Goal: Information Seeking & Learning: Learn about a topic

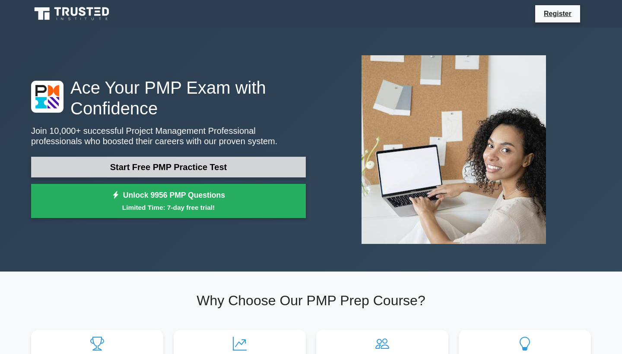
click at [138, 168] on link "Start Free PMP Practice Test" at bounding box center [168, 167] width 275 height 21
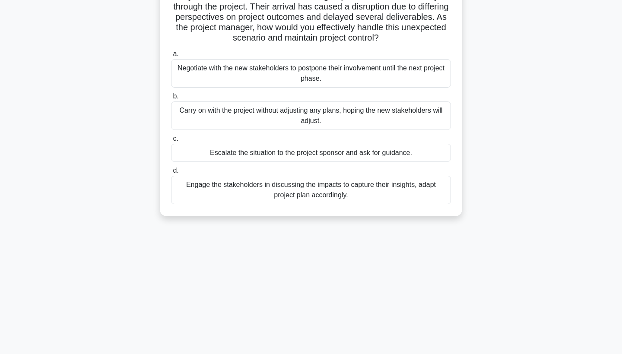
scroll to position [82, 0]
click at [354, 186] on div "Engage the stakeholders in discussing the impacts to capture their insights, ad…" at bounding box center [311, 189] width 280 height 29
click at [171, 173] on input "d. Engage the stakeholders in discussing the impacts to capture their insights,…" at bounding box center [171, 171] width 0 height 6
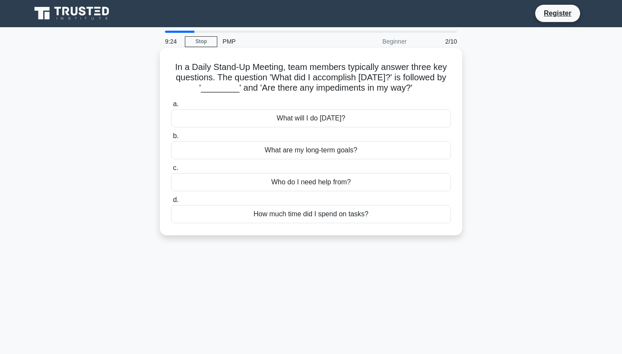
scroll to position [0, 0]
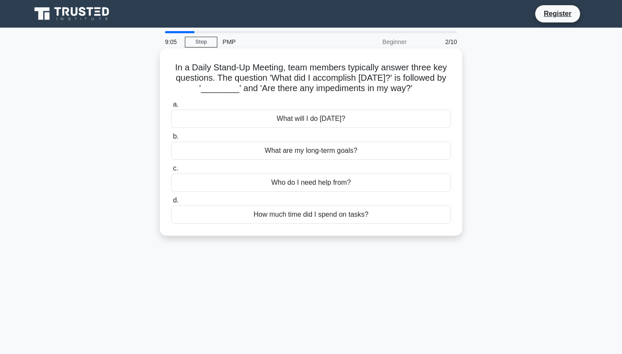
click at [321, 116] on div "What will I do today?" at bounding box center [311, 119] width 280 height 18
click at [171, 108] on input "a. What will I do today?" at bounding box center [171, 105] width 0 height 6
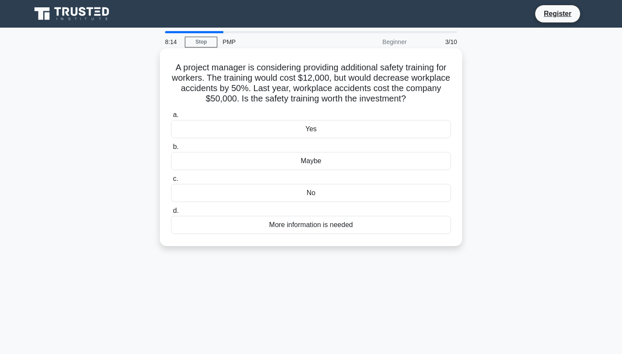
click at [306, 229] on div "More information is needed" at bounding box center [311, 225] width 280 height 18
click at [171, 214] on input "d. More information is needed" at bounding box center [171, 211] width 0 height 6
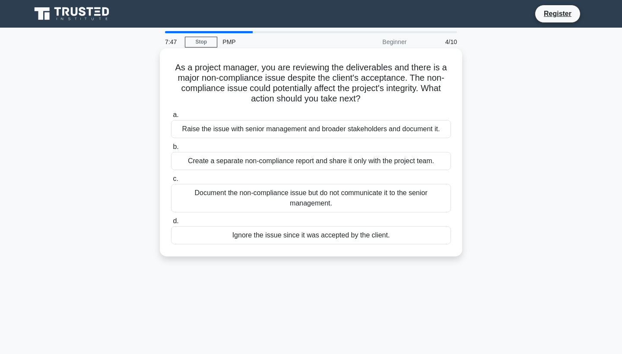
click at [332, 124] on div "Raise the issue with senior management and broader stakeholders and document it." at bounding box center [311, 129] width 280 height 18
click at [171, 118] on input "a. Raise the issue with senior management and broader stakeholders and document…" at bounding box center [171, 115] width 0 height 6
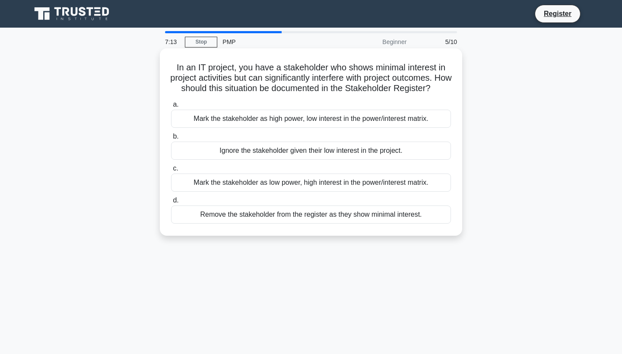
click at [317, 116] on div "Mark the stakeholder as high power, low interest in the power/interest matrix." at bounding box center [311, 119] width 280 height 18
click at [171, 108] on input "a. Mark the stakeholder as high power, low interest in the power/interest matri…" at bounding box center [171, 105] width 0 height 6
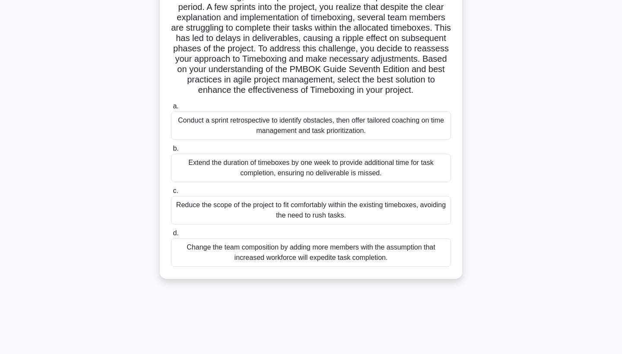
scroll to position [112, 0]
click at [346, 138] on div "Conduct a sprint retrospective to identify obstacles, then offer tailored coach…" at bounding box center [311, 125] width 280 height 29
click at [171, 109] on input "a. Conduct a sprint retrospective to identify obstacles, then offer tailored co…" at bounding box center [171, 107] width 0 height 6
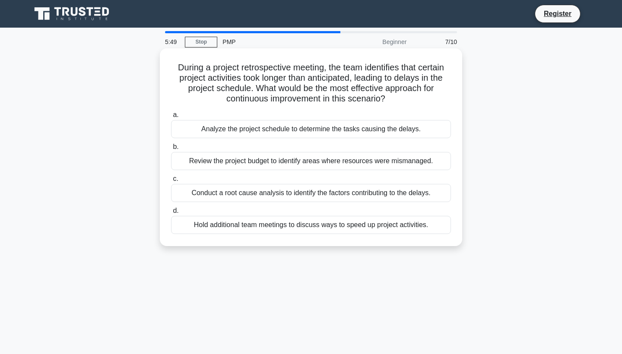
scroll to position [0, 0]
click at [342, 194] on div "Conduct a root cause analysis to identify the factors contributing to the delay…" at bounding box center [311, 193] width 280 height 18
click at [171, 182] on input "c. Conduct a root cause analysis to identify the factors contributing to the de…" at bounding box center [171, 179] width 0 height 6
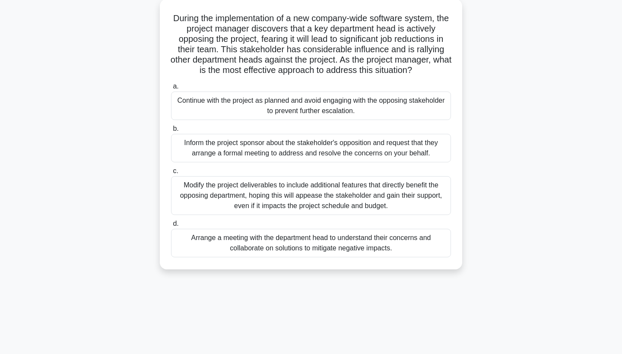
scroll to position [51, 0]
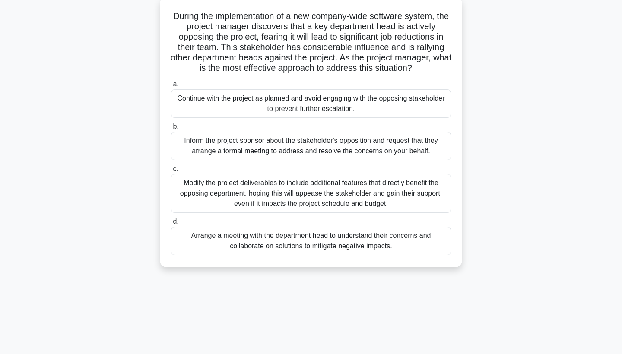
click at [332, 250] on div "Arrange a meeting with the department head to understand their concerns and col…" at bounding box center [311, 241] width 280 height 29
click at [171, 225] on input "d. Arrange a meeting with the department head to understand their concerns and …" at bounding box center [171, 222] width 0 height 6
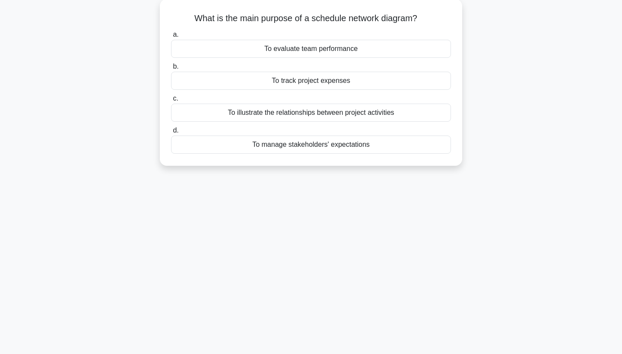
scroll to position [0, 0]
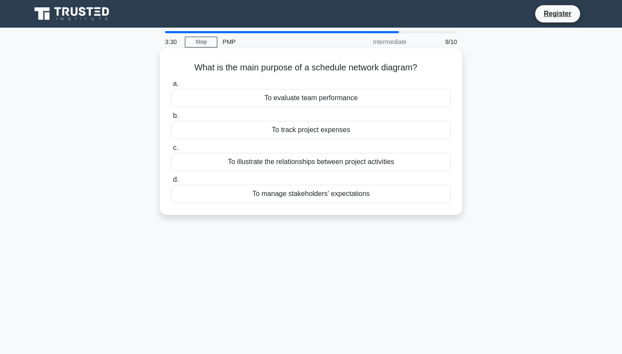
click at [359, 95] on div "To evaluate team performance" at bounding box center [311, 98] width 280 height 18
click at [171, 87] on input "a. To evaluate team performance" at bounding box center [171, 84] width 0 height 6
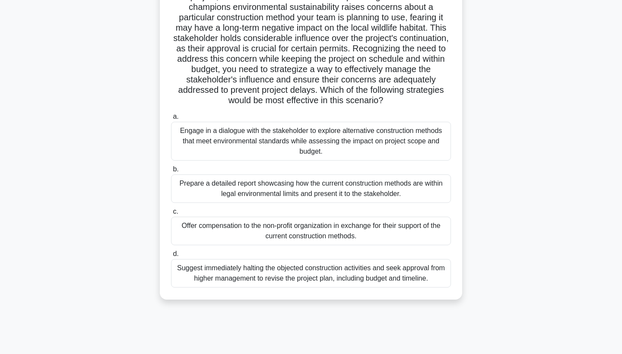
scroll to position [112, 0]
click at [384, 194] on div "Prepare a detailed report showcasing how the current construction methods are w…" at bounding box center [311, 189] width 280 height 29
click at [171, 172] on input "b. Prepare a detailed report showcasing how the current construction methods ar…" at bounding box center [171, 170] width 0 height 6
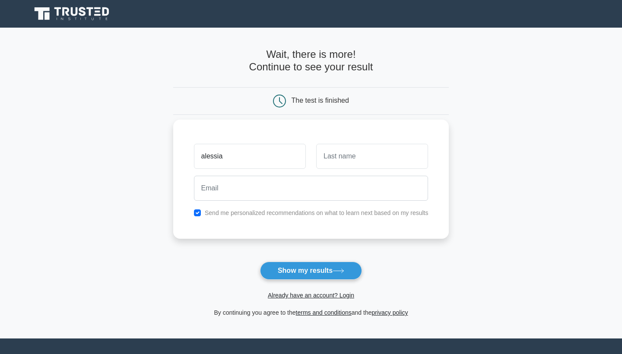
type input "alessia"
type input "bono"
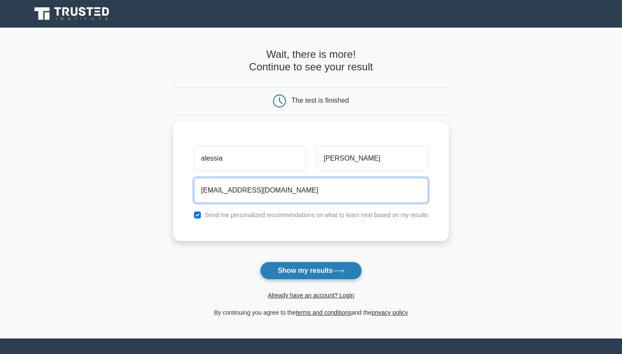
type input "alessia.annamariabono@gmail.com"
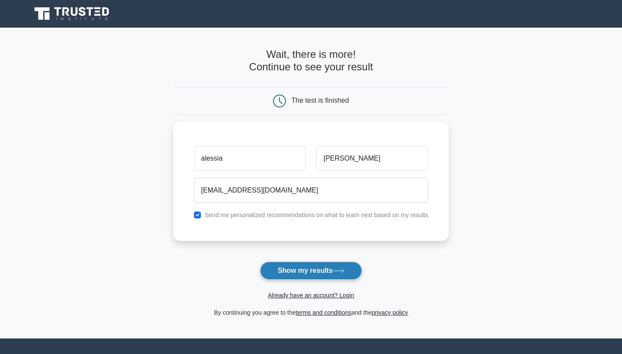
click at [304, 276] on button "Show my results" at bounding box center [311, 271] width 102 height 18
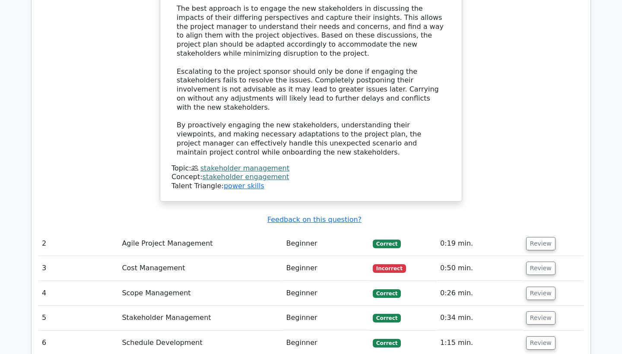
scroll to position [1059, 0]
click at [533, 262] on button "Review" at bounding box center [540, 268] width 29 height 13
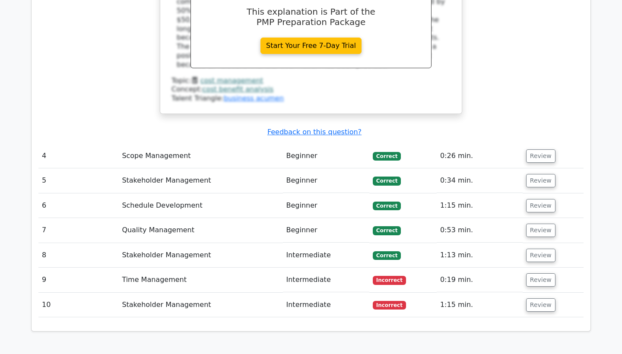
scroll to position [1582, 0]
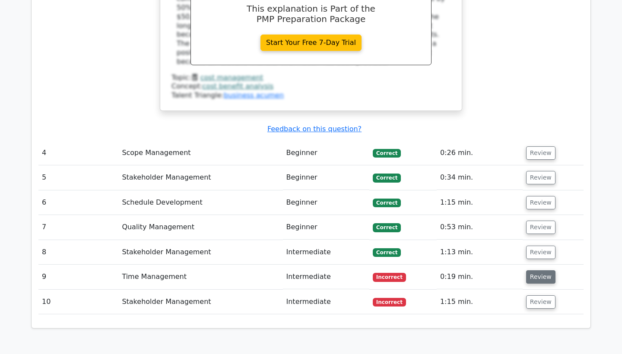
click at [543, 271] on button "Review" at bounding box center [540, 277] width 29 height 13
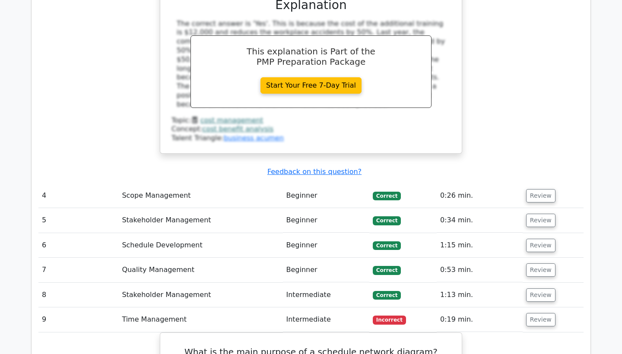
scroll to position [1547, 0]
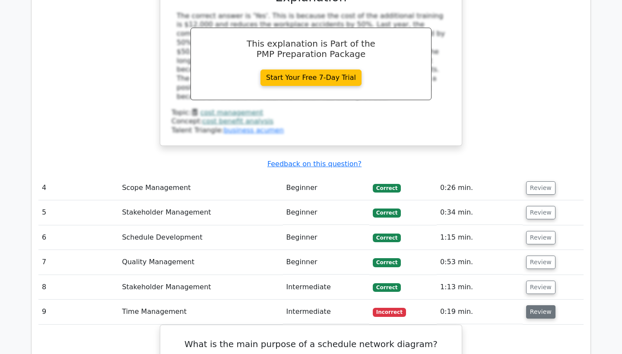
click at [538, 306] on button "Review" at bounding box center [540, 312] width 29 height 13
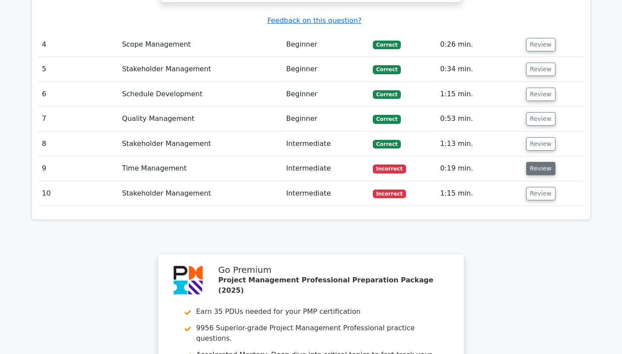
scroll to position [1679, 0]
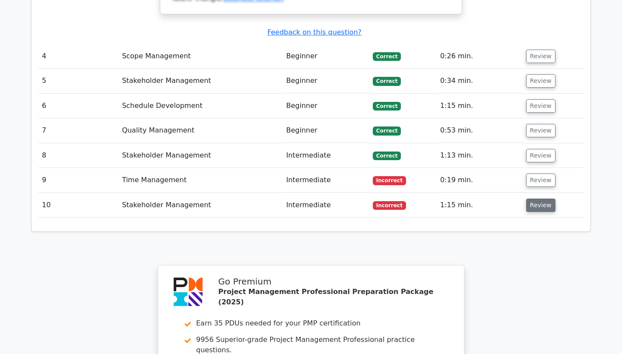
click at [538, 199] on button "Review" at bounding box center [540, 205] width 29 height 13
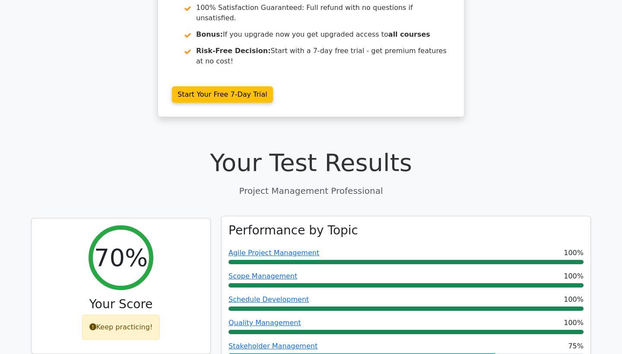
scroll to position [172, 0]
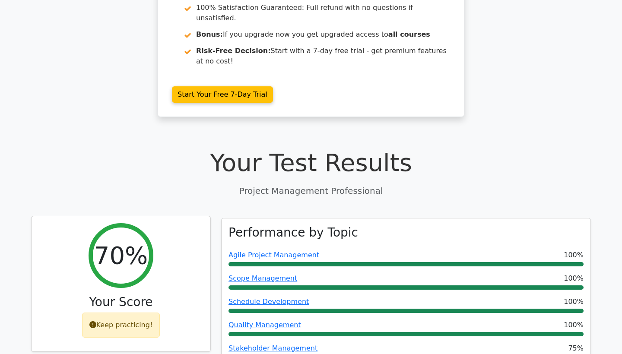
click at [94, 321] on icon at bounding box center [92, 324] width 7 height 7
click at [129, 313] on div "Keep practicing!" at bounding box center [121, 325] width 78 height 25
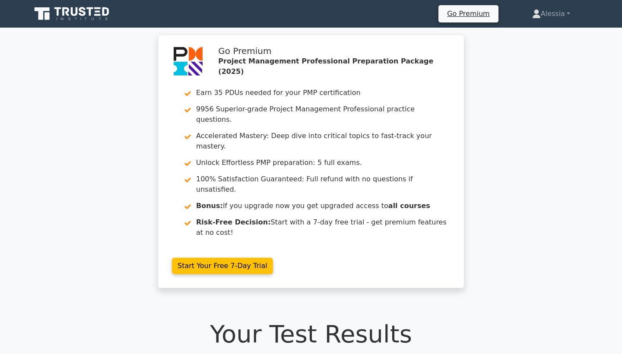
scroll to position [0, 0]
